Goal: Task Accomplishment & Management: Complete application form

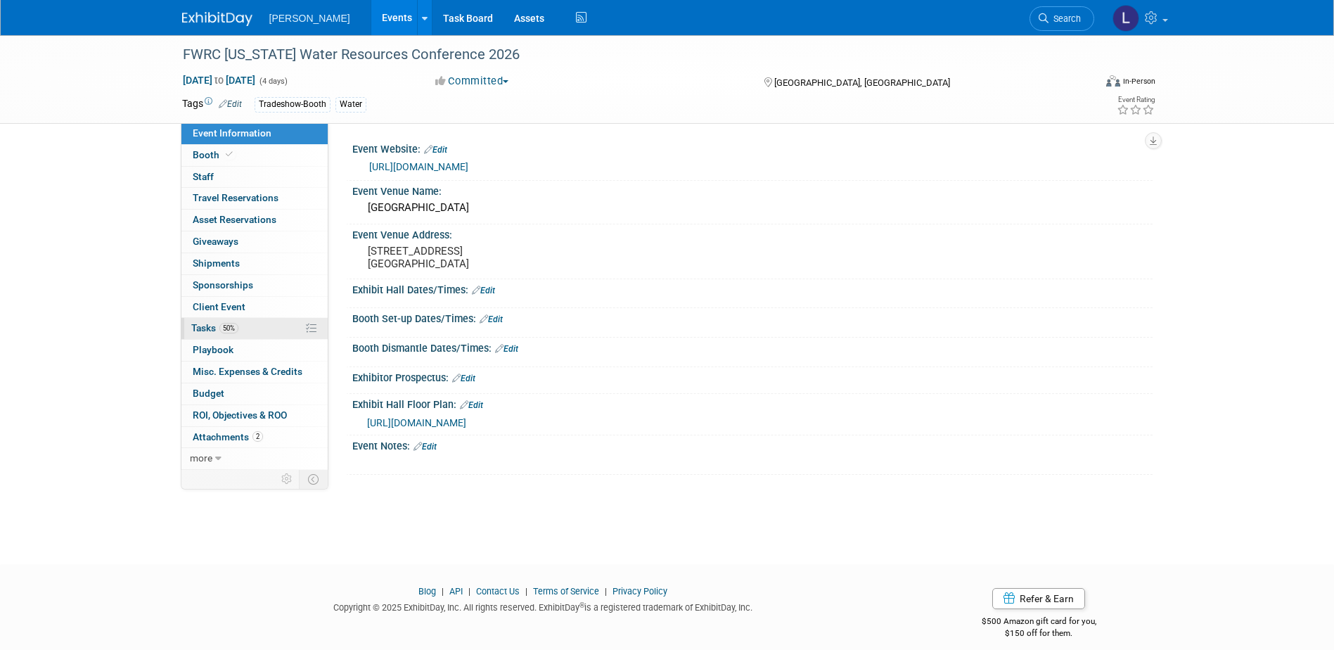
click at [257, 330] on link "50% Tasks 50%" at bounding box center [254, 328] width 146 height 21
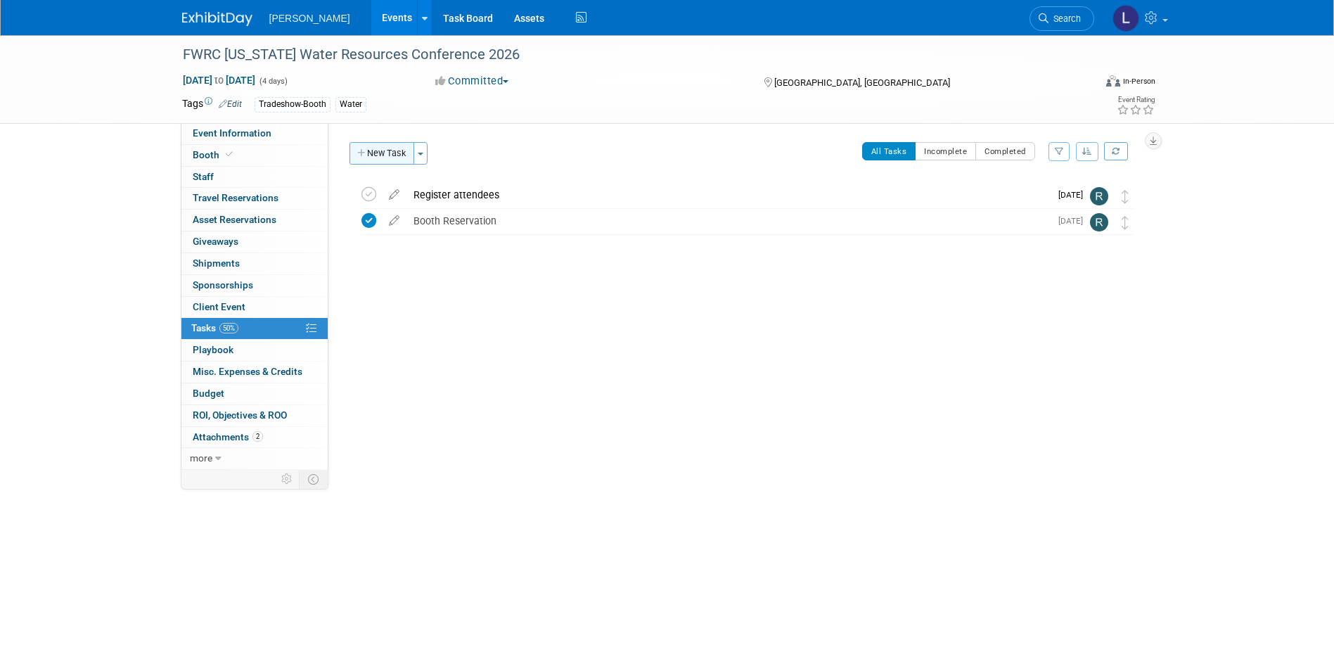
click at [374, 153] on button "New Task" at bounding box center [382, 153] width 65 height 23
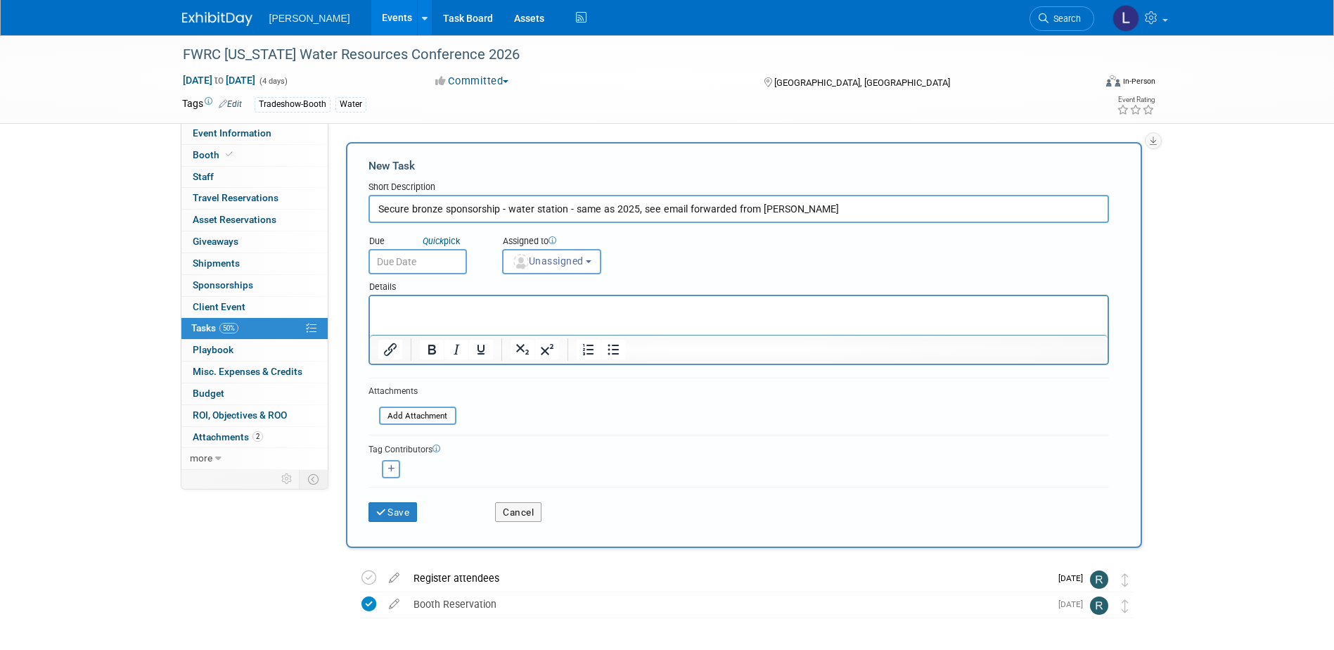
type input "Secure bronze sponsorship - water station - same as 2025, see email forwarded f…"
click at [399, 269] on input "text" at bounding box center [418, 261] width 98 height 25
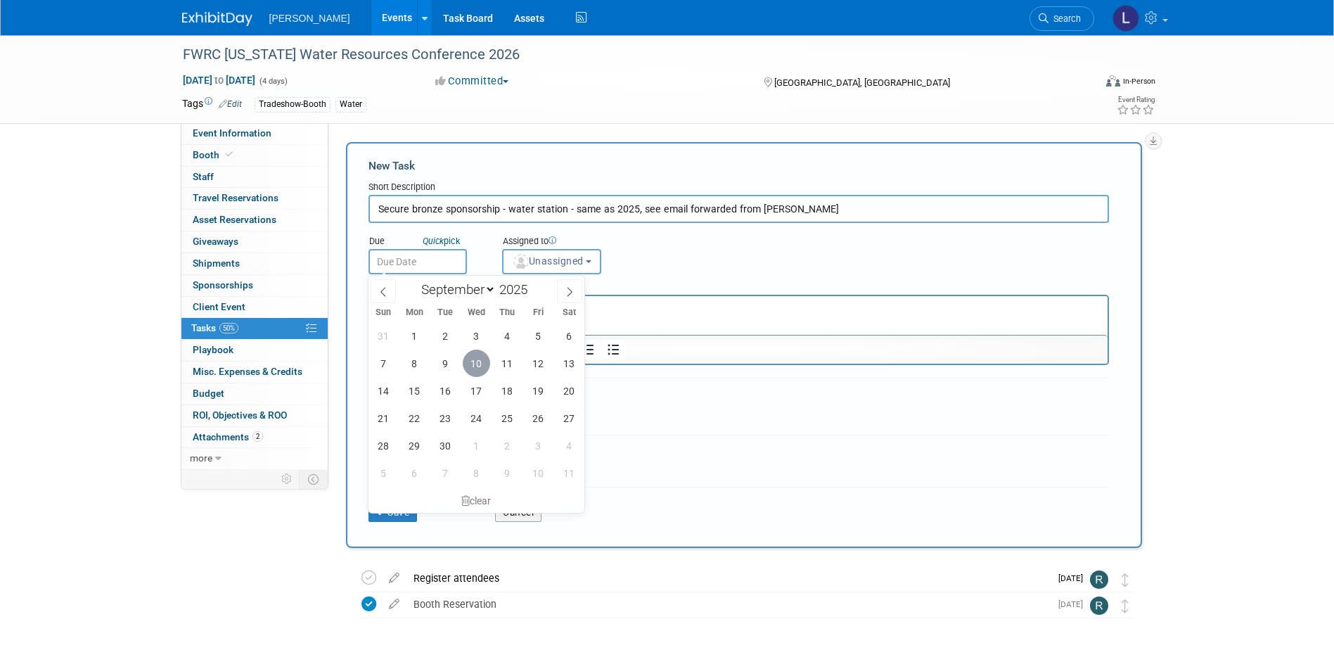
drag, startPoint x: 474, startPoint y: 358, endPoint x: 492, endPoint y: 338, distance: 26.4
click at [474, 359] on span "10" at bounding box center [476, 363] width 27 height 27
type input "[DATE]"
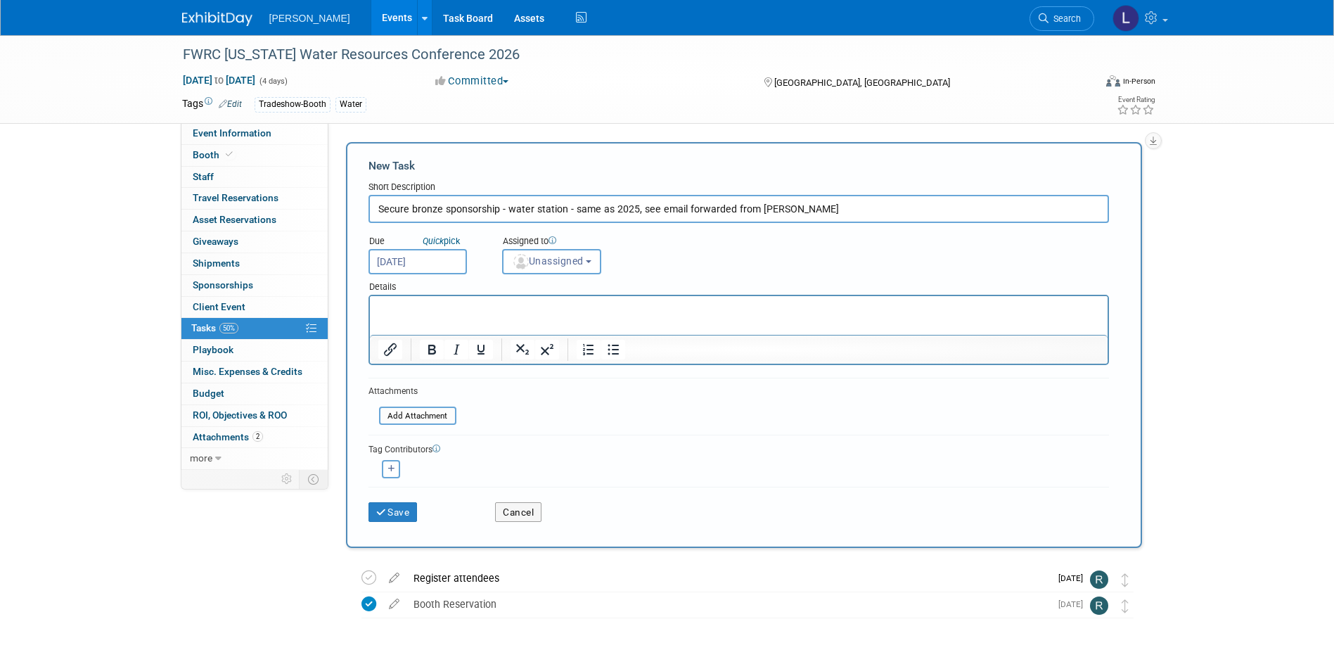
click at [544, 279] on div "Details" at bounding box center [739, 284] width 741 height 20
click at [549, 271] on button "Unassigned" at bounding box center [552, 261] width 100 height 25
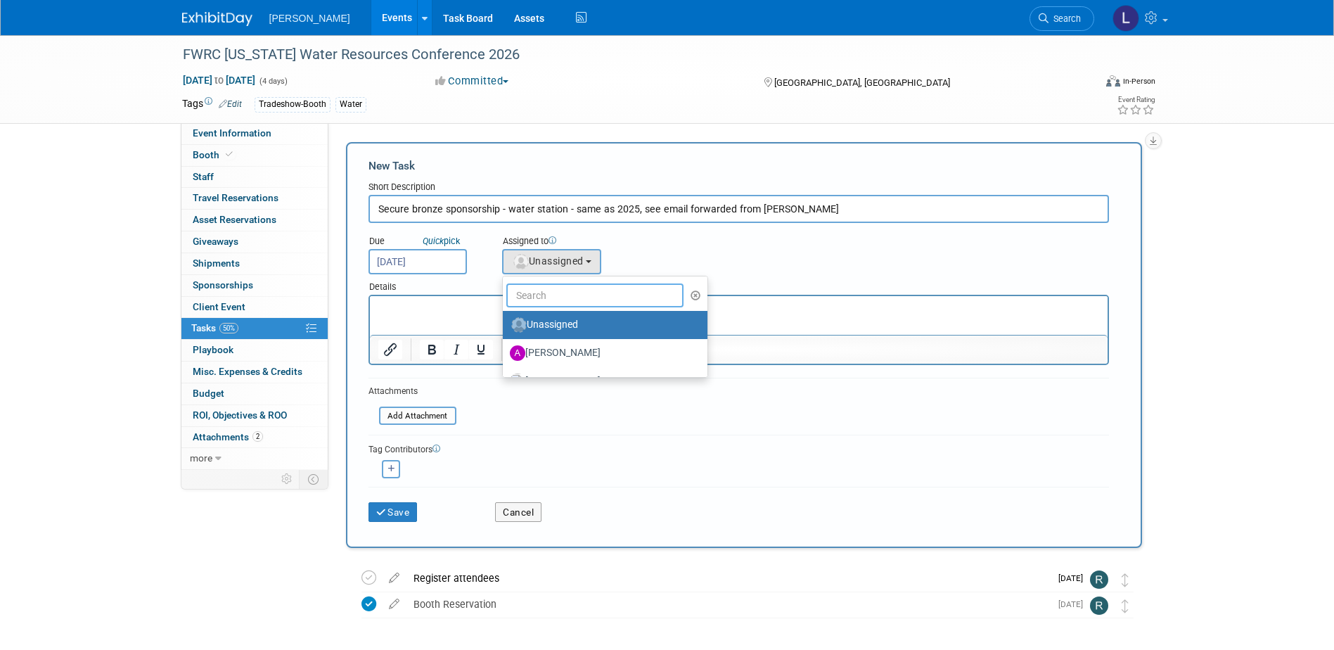
click at [550, 306] on input "text" at bounding box center [595, 295] width 178 height 24
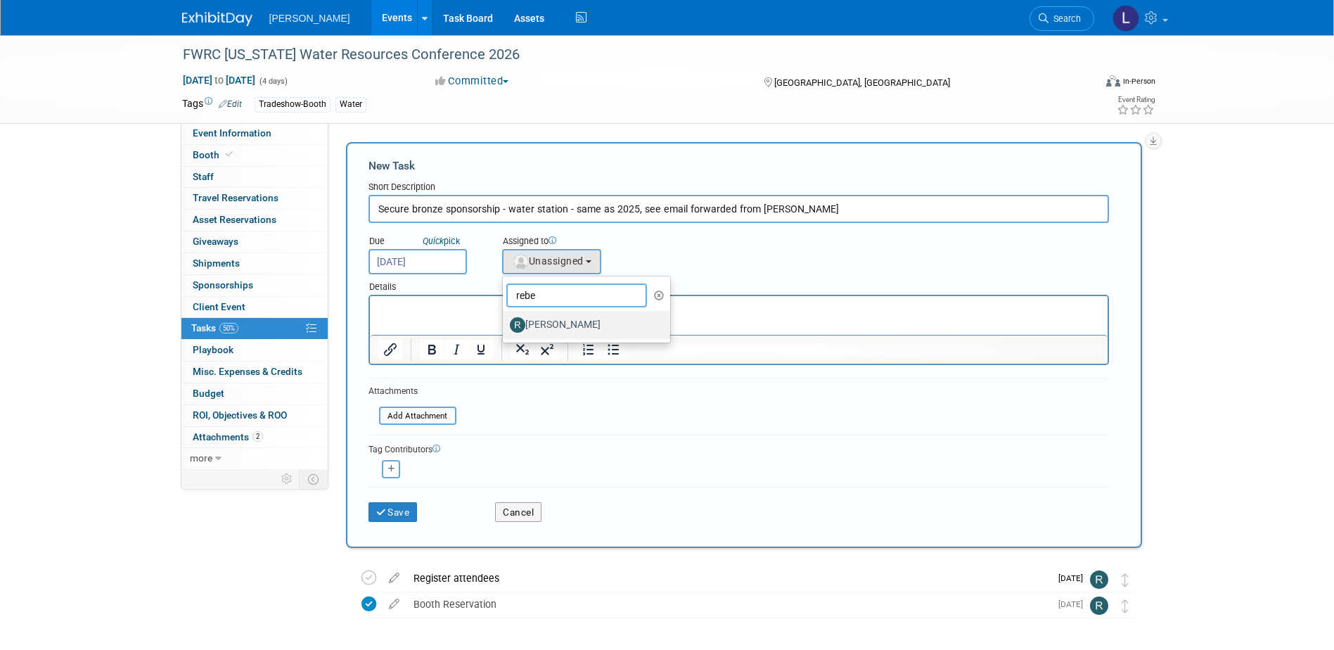
type input "rebe"
click at [544, 315] on label "[PERSON_NAME]" at bounding box center [583, 325] width 147 height 23
click at [505, 319] on input "[PERSON_NAME]" at bounding box center [500, 323] width 9 height 9
select select "844a177d-a181-44ff-a72a-5731d68e4351"
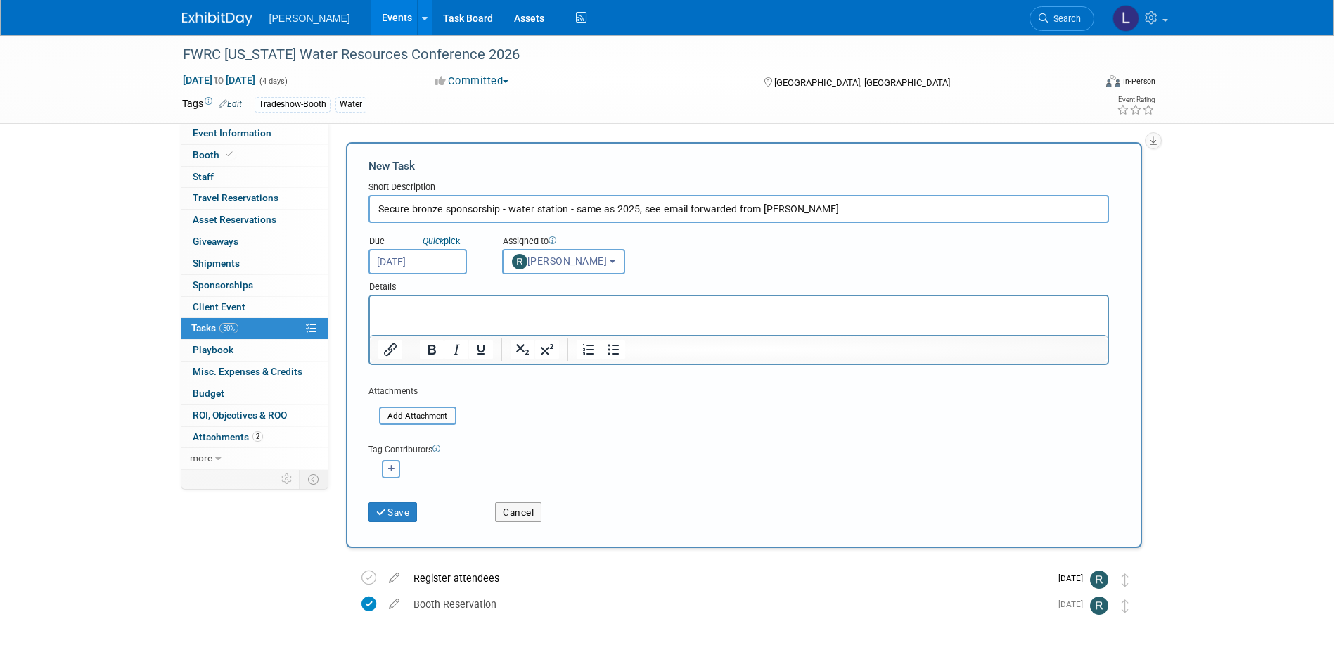
click at [389, 465] on icon "button" at bounding box center [391, 469] width 7 height 8
select select
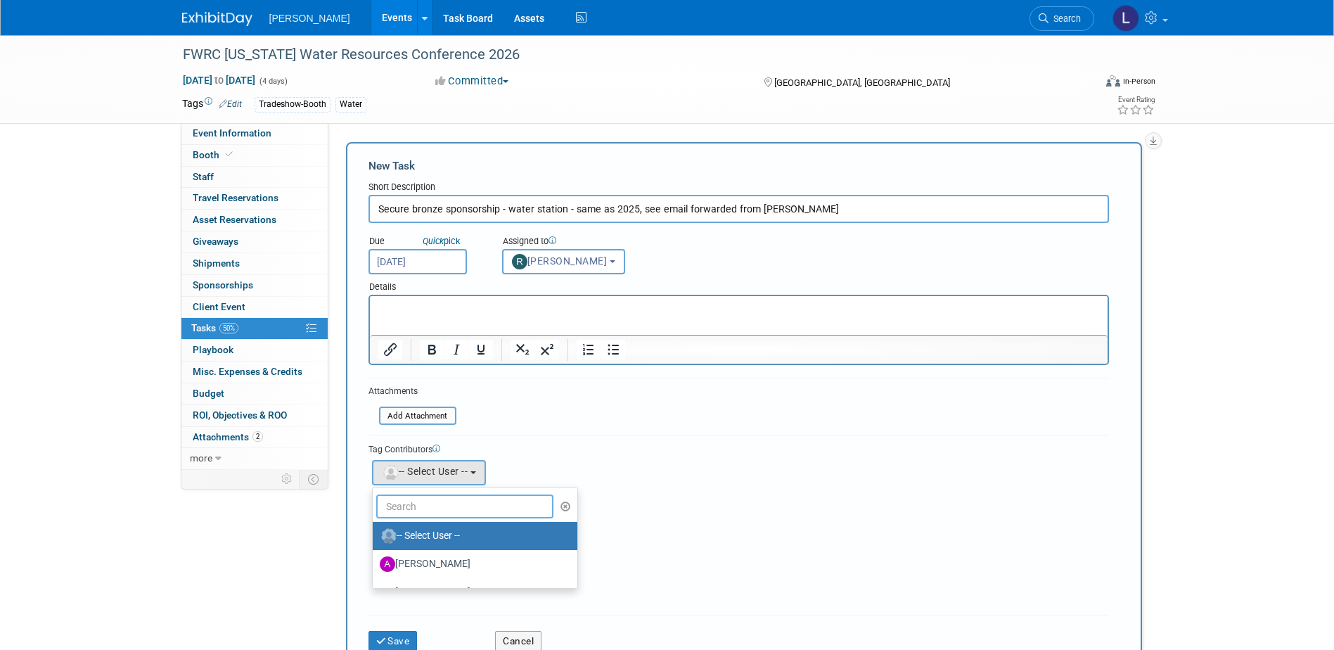
click at [417, 496] on input "text" at bounding box center [465, 506] width 178 height 24
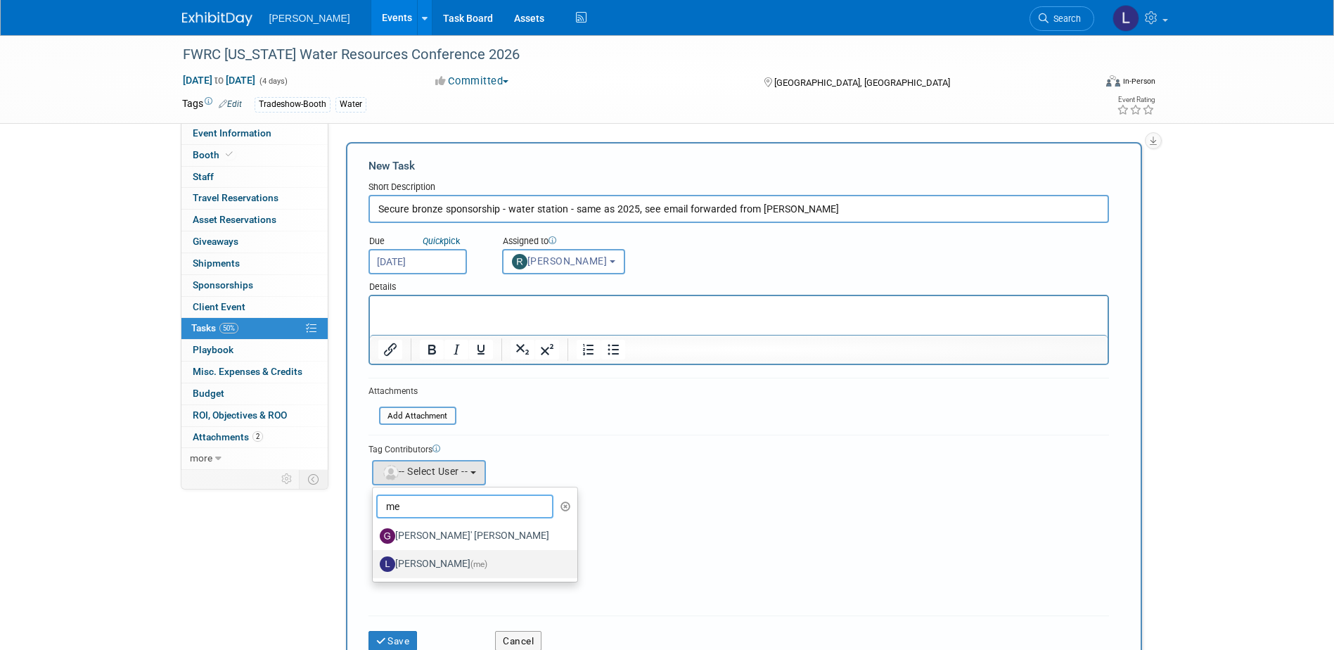
type input "me"
click at [434, 551] on link "[PERSON_NAME] (me)" at bounding box center [475, 564] width 205 height 28
click at [477, 554] on label "[PERSON_NAME] (me)" at bounding box center [472, 564] width 184 height 23
click at [375, 558] on input "[PERSON_NAME] (me)" at bounding box center [370, 562] width 9 height 9
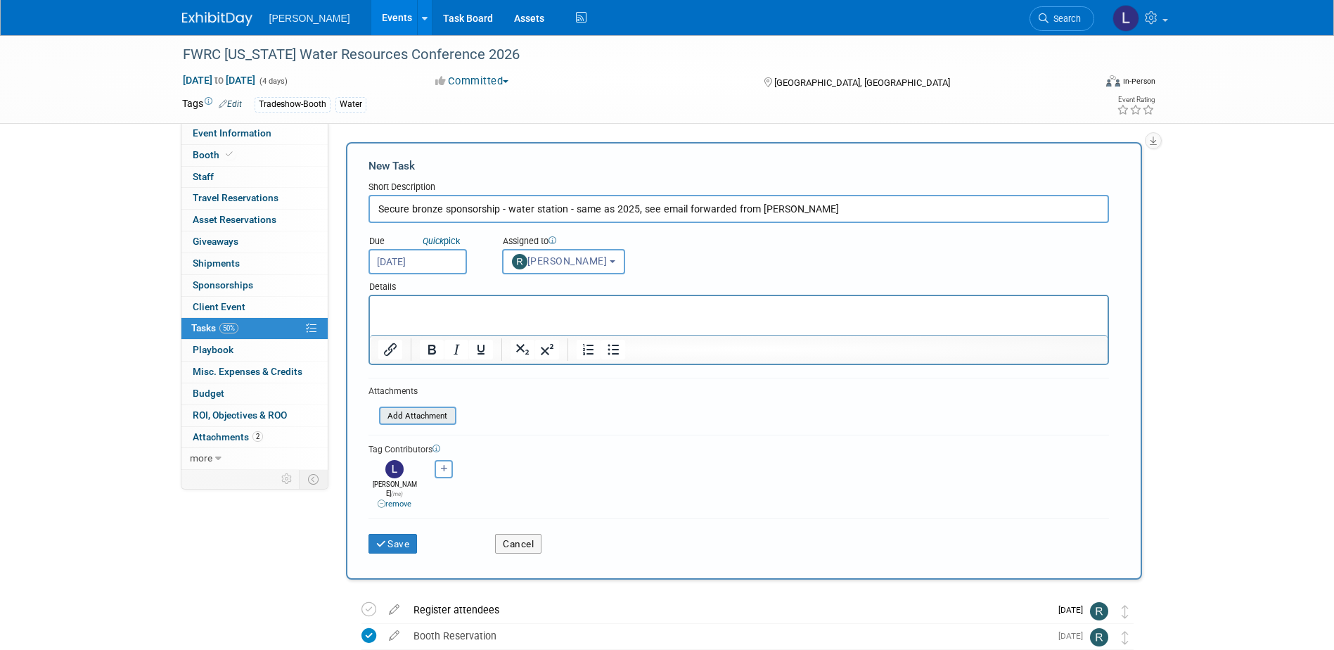
click at [426, 409] on input "file" at bounding box center [371, 416] width 167 height 16
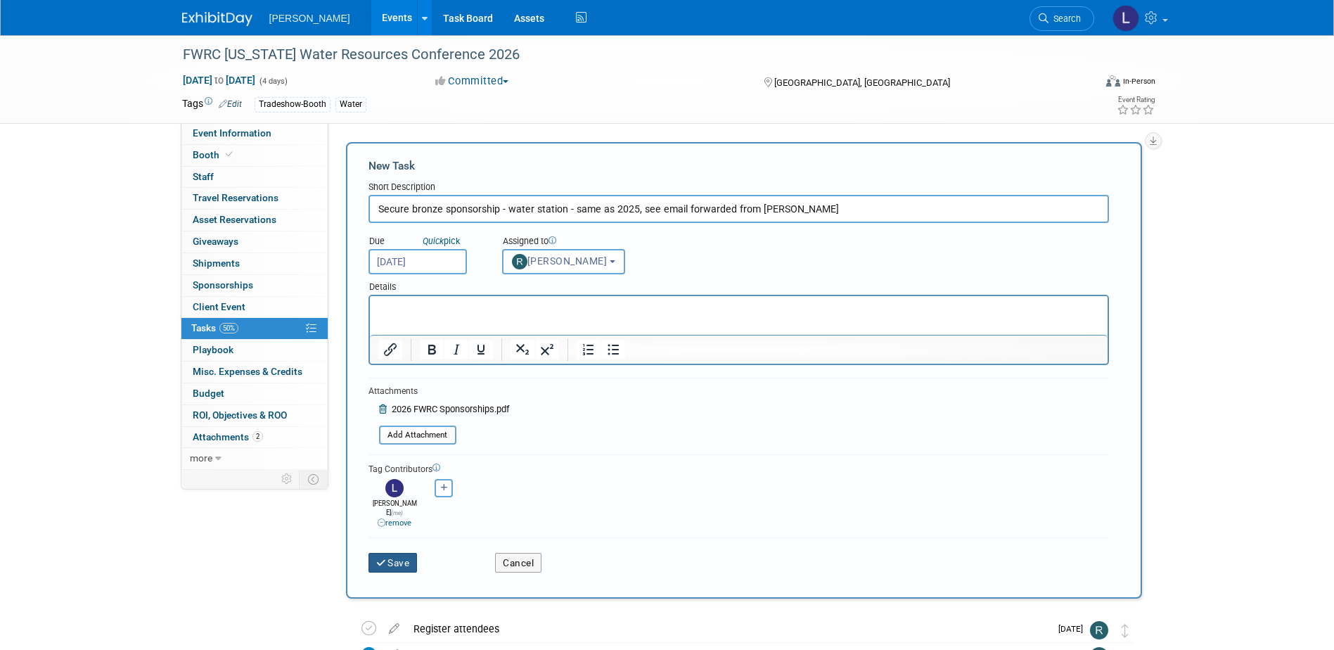
click at [409, 553] on button "Save" at bounding box center [393, 563] width 49 height 20
